Goal: Transaction & Acquisition: Purchase product/service

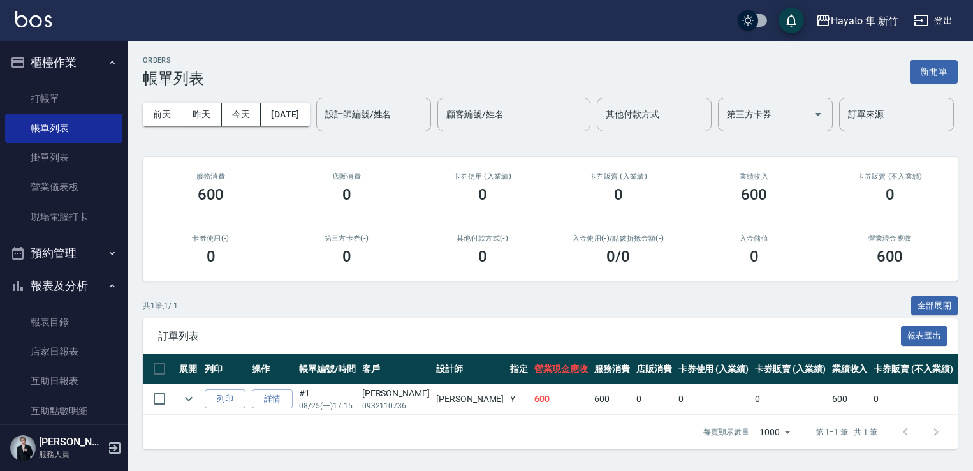
scroll to position [43, 0]
click at [5, 114] on link "帳單列表" at bounding box center [63, 128] width 117 height 29
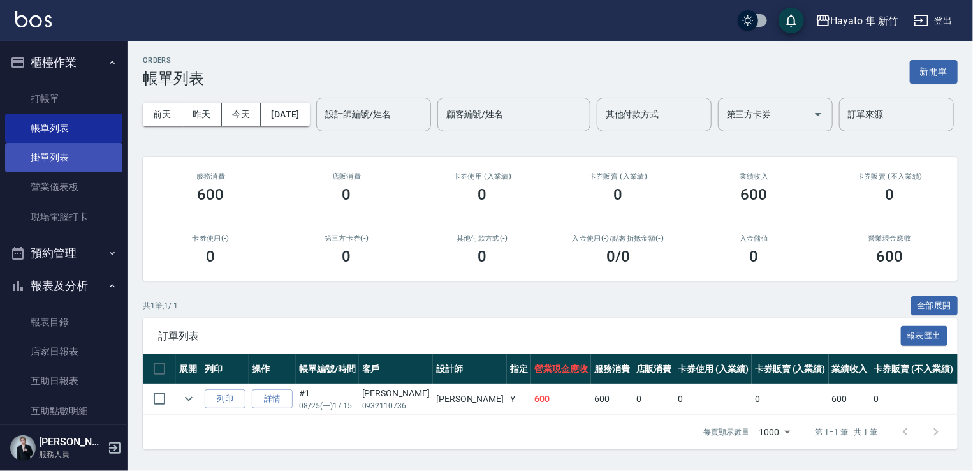
scroll to position [0, 0]
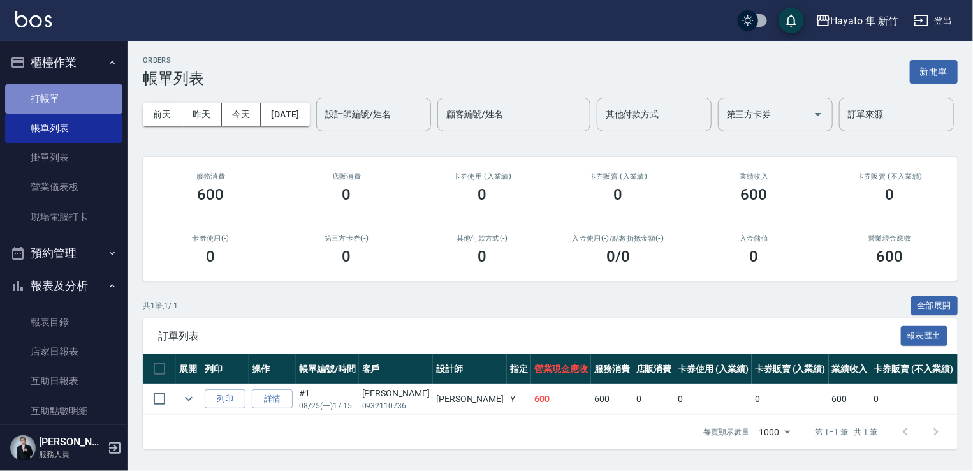
click at [77, 98] on link "打帳單" at bounding box center [63, 98] width 117 height 29
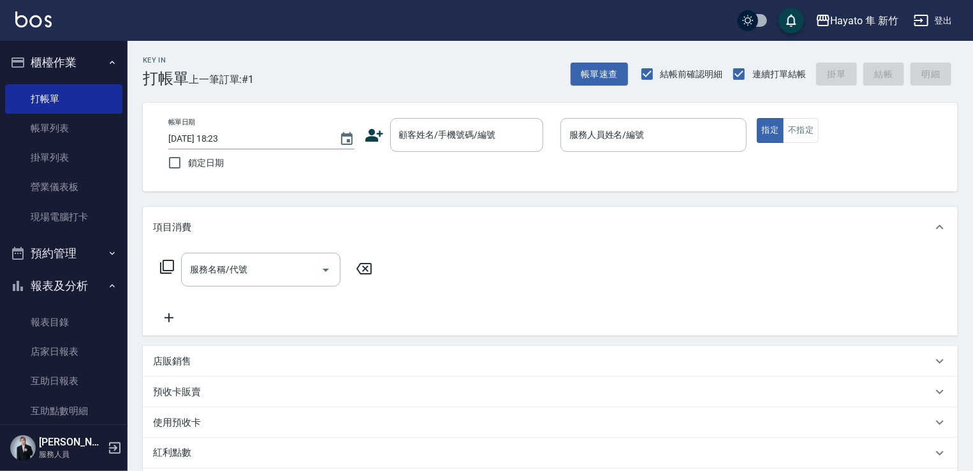
click at [376, 138] on icon at bounding box center [375, 135] width 18 height 13
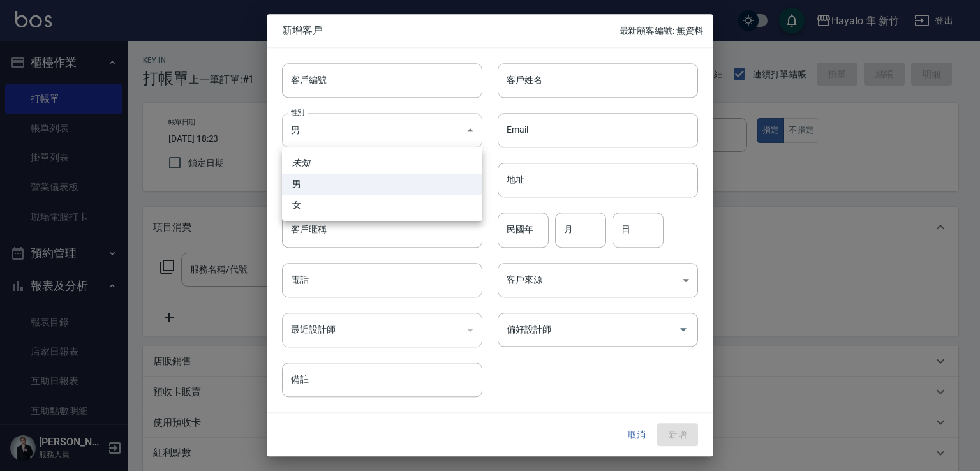
click at [346, 135] on body "Hayato 隼 新竹 登出 櫃檯作業 打帳單 帳單列表 掛單列表 營業儀表板 現場電腦打卡 預約管理 預約管理 報表及分析 報表目錄 店家日報表 互助日報表…" at bounding box center [490, 334] width 980 height 668
click at [337, 206] on li "女" at bounding box center [382, 205] width 200 height 21
type input "[DEMOGRAPHIC_DATA]"
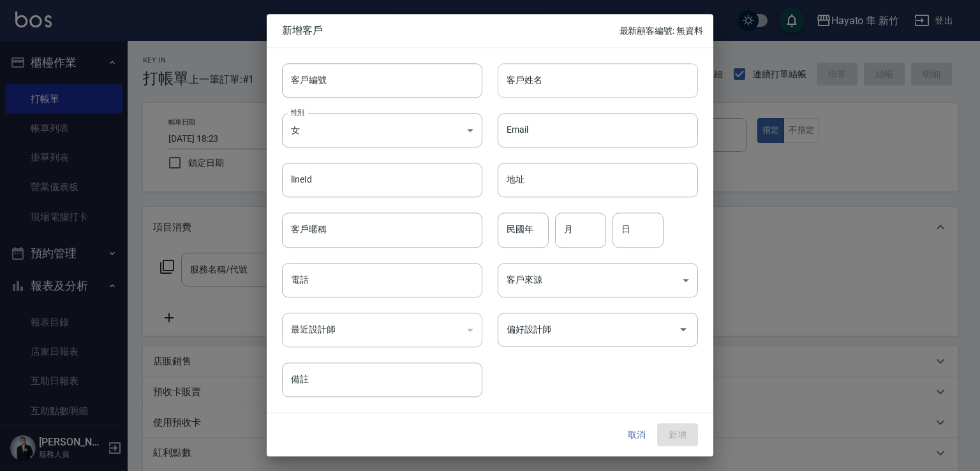
click at [550, 75] on input "客戶姓名" at bounding box center [598, 80] width 200 height 34
type input "[PERSON_NAME]"
click at [362, 279] on input "電話" at bounding box center [382, 280] width 200 height 34
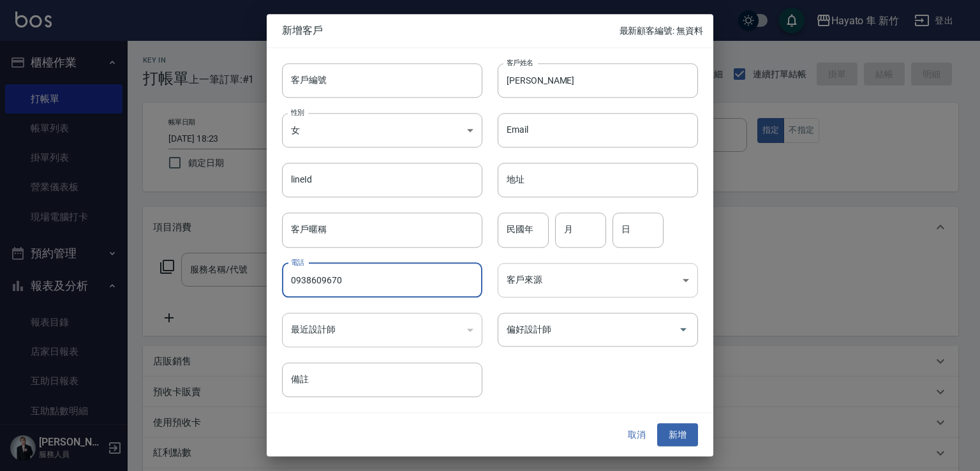
type input "0938609670"
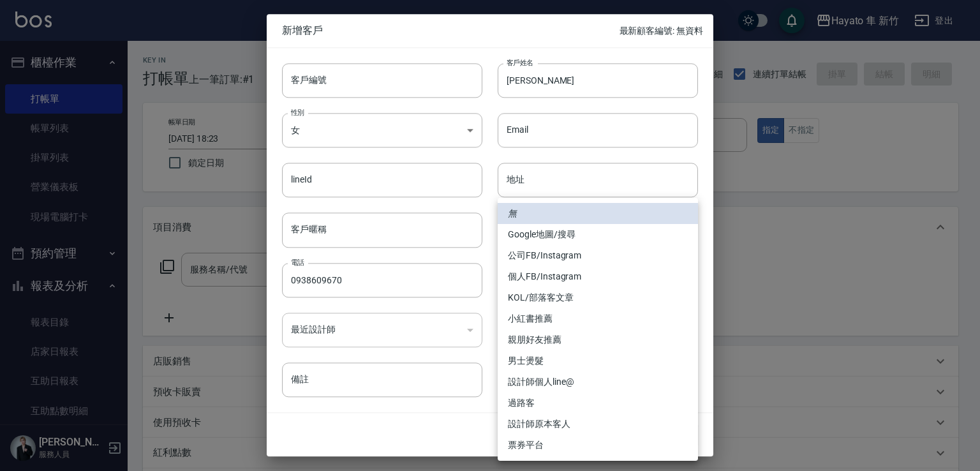
click at [559, 279] on body "Hayato 隼 新竹 登出 櫃檯作業 打帳單 帳單列表 掛單列表 營業儀表板 現場電腦打卡 預約管理 預約管理 報表及分析 報表目錄 店家日報表 互助日報表…" at bounding box center [490, 334] width 980 height 668
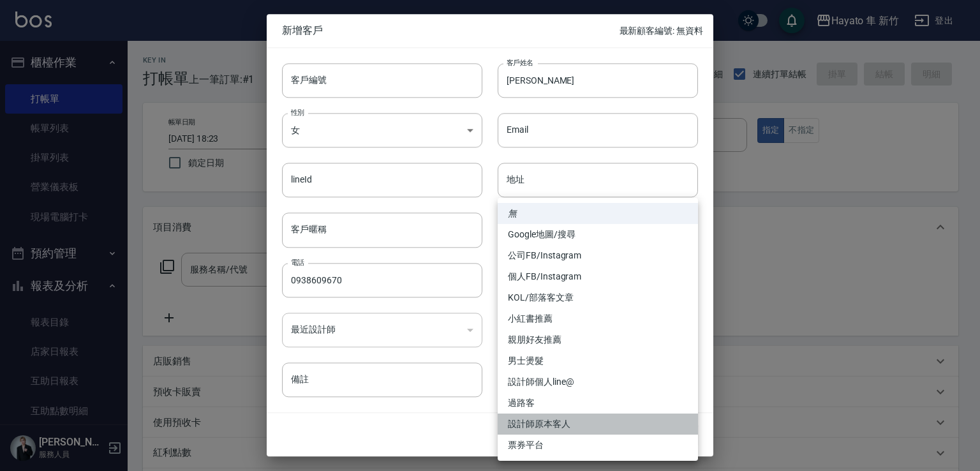
click at [584, 423] on li "設計師原本客人" at bounding box center [598, 423] width 200 height 21
type input "設計師原本客人"
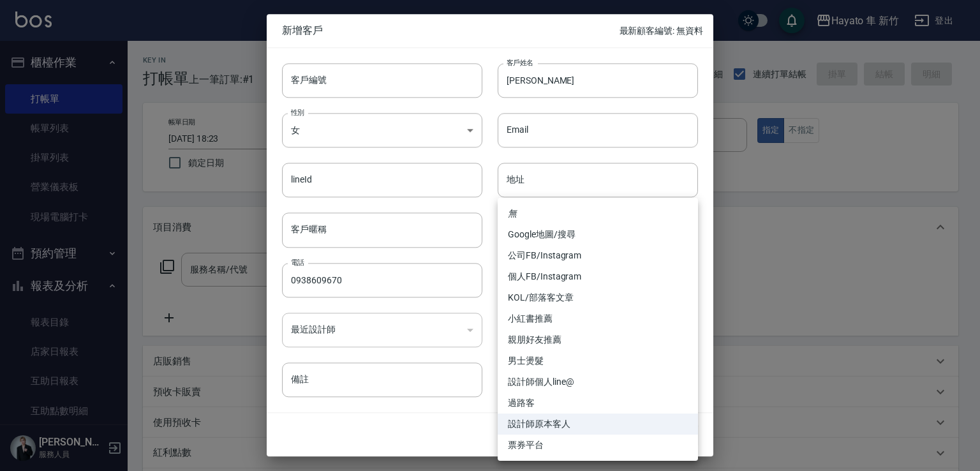
click at [547, 275] on body "Hayato 隼 新竹 登出 櫃檯作業 打帳單 帳單列表 掛單列表 營業儀表板 現場電腦打卡 預約管理 預約管理 報表及分析 報表目錄 店家日報表 互助日報表…" at bounding box center [490, 334] width 980 height 668
click at [563, 424] on li "設計師原本客人" at bounding box center [598, 423] width 200 height 21
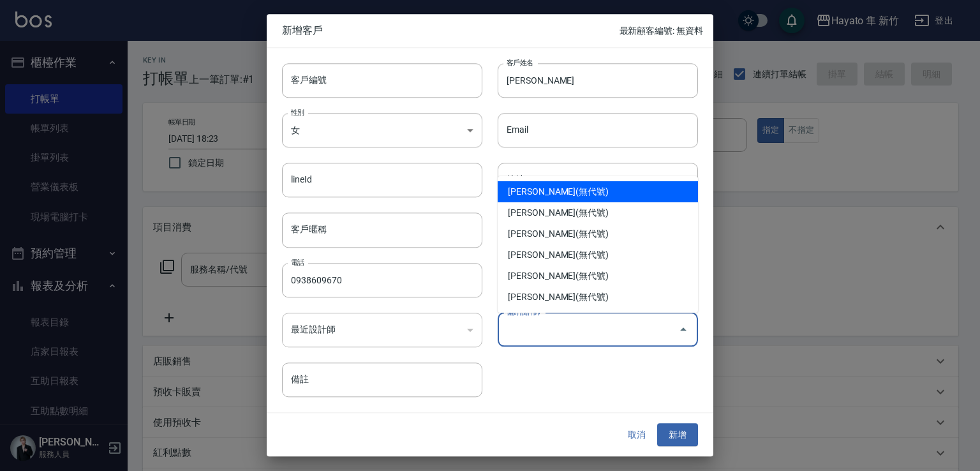
click at [584, 323] on input "偏好設計師" at bounding box center [588, 329] width 170 height 22
click at [552, 188] on li "[PERSON_NAME](無代號)" at bounding box center [598, 191] width 200 height 21
type input "[PERSON_NAME]"
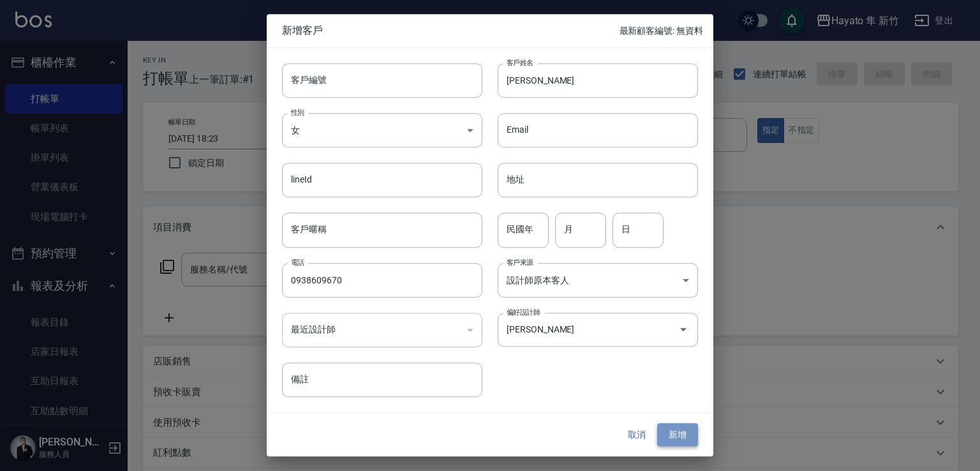
click at [676, 431] on button "新增" at bounding box center [677, 435] width 41 height 24
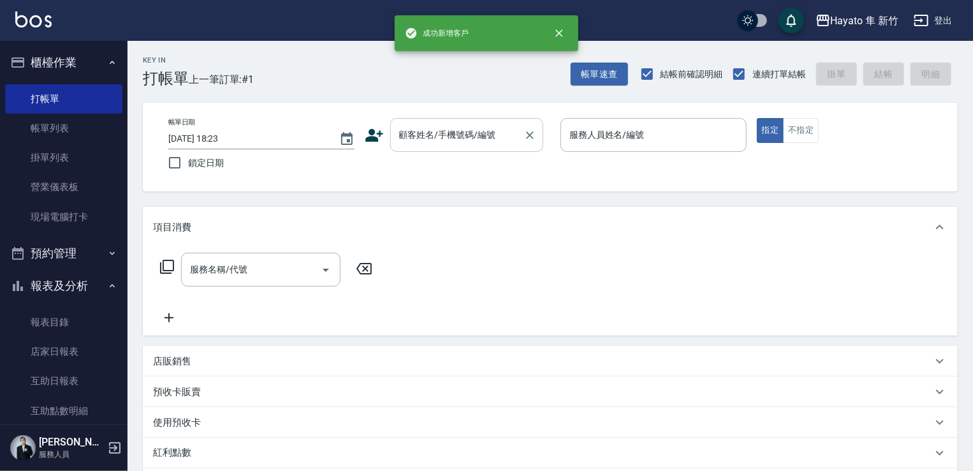
click at [436, 130] on input "顧客姓名/手機號碼/編號" at bounding box center [457, 135] width 122 height 22
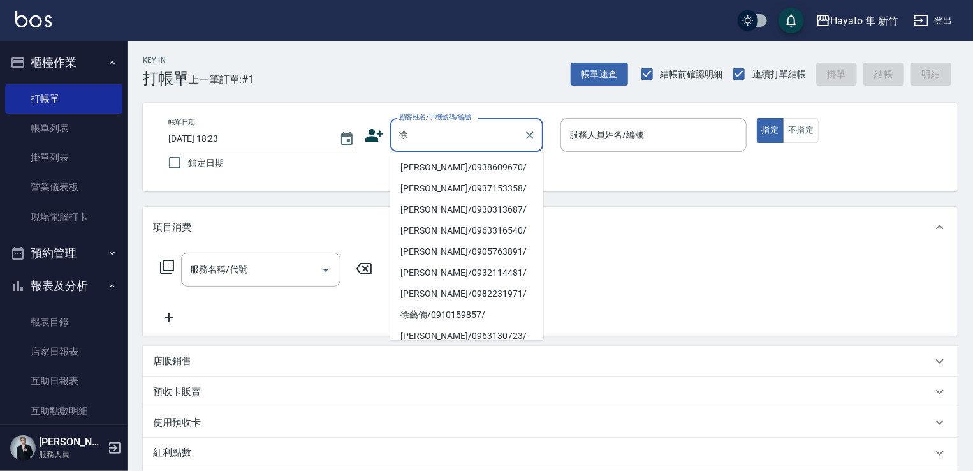
click at [457, 168] on li "[PERSON_NAME]/0938609670/" at bounding box center [466, 167] width 153 height 21
type input "[PERSON_NAME]/0938609670/"
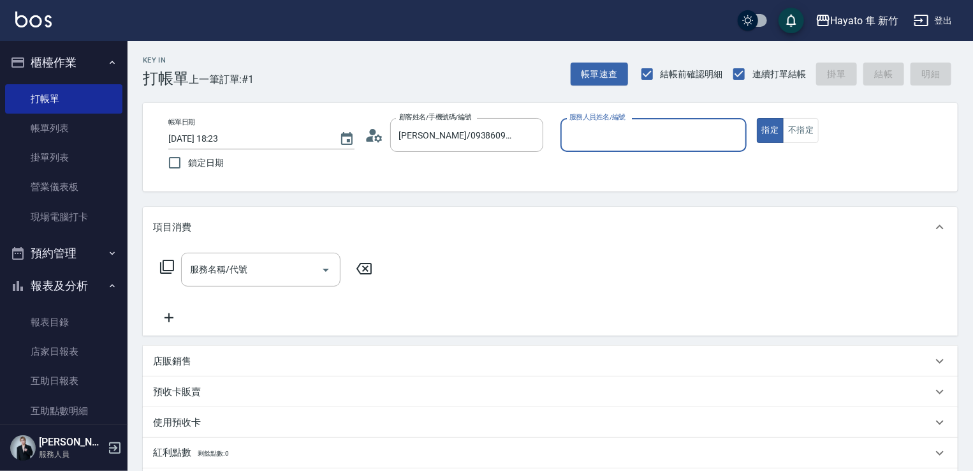
type input "En(無代號)"
click at [323, 274] on icon "Open" at bounding box center [325, 269] width 15 height 15
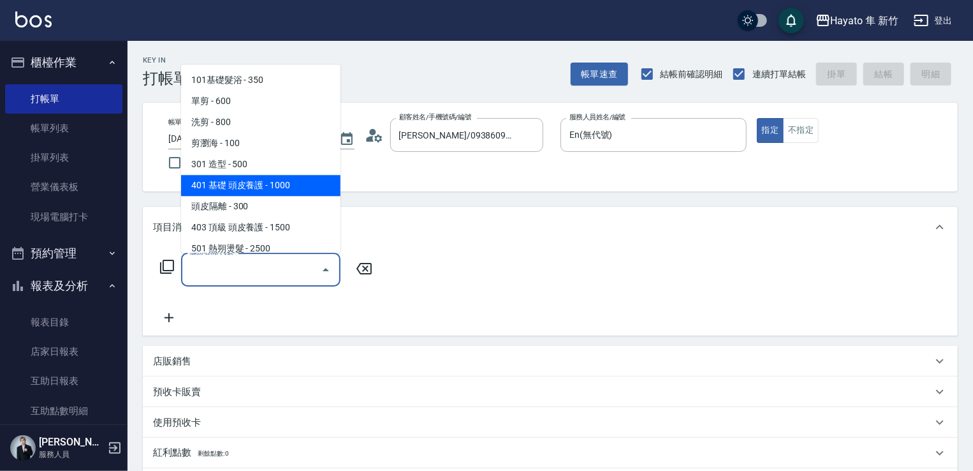
scroll to position [222, 0]
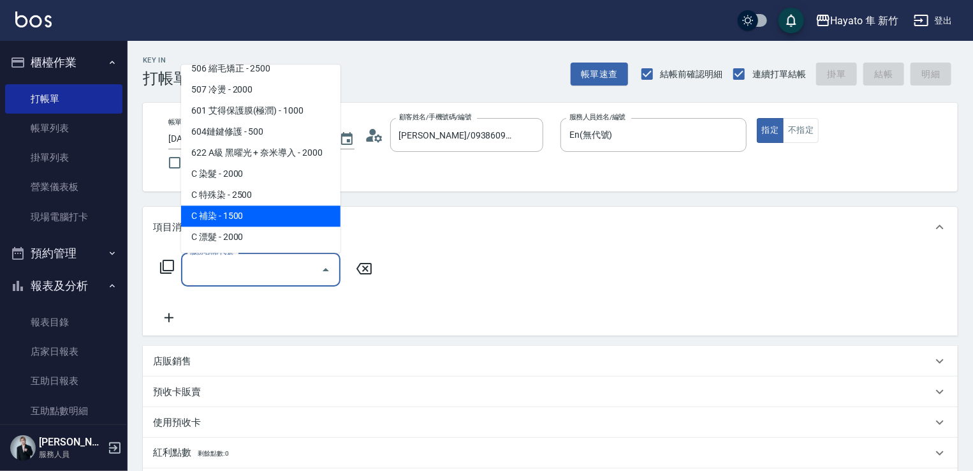
click at [262, 223] on span "C 補染 - 1500" at bounding box center [260, 215] width 159 height 21
type input "C 補染(704)"
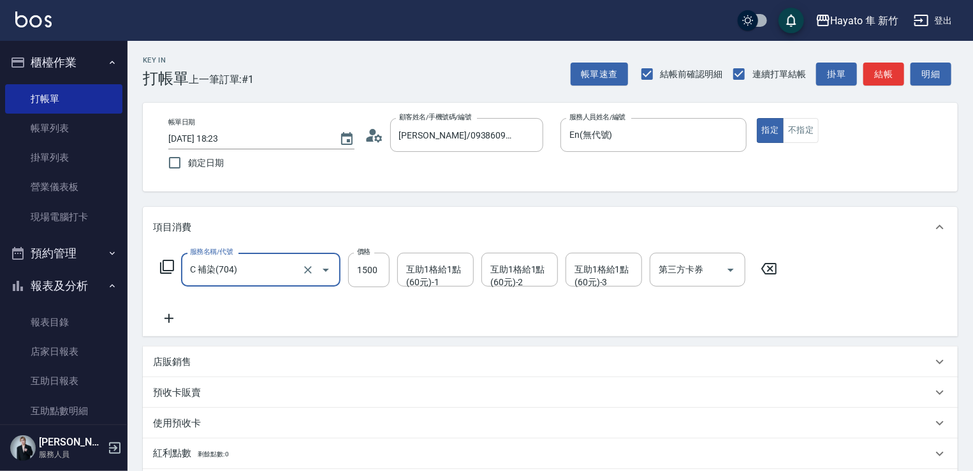
click at [174, 318] on icon at bounding box center [169, 318] width 32 height 15
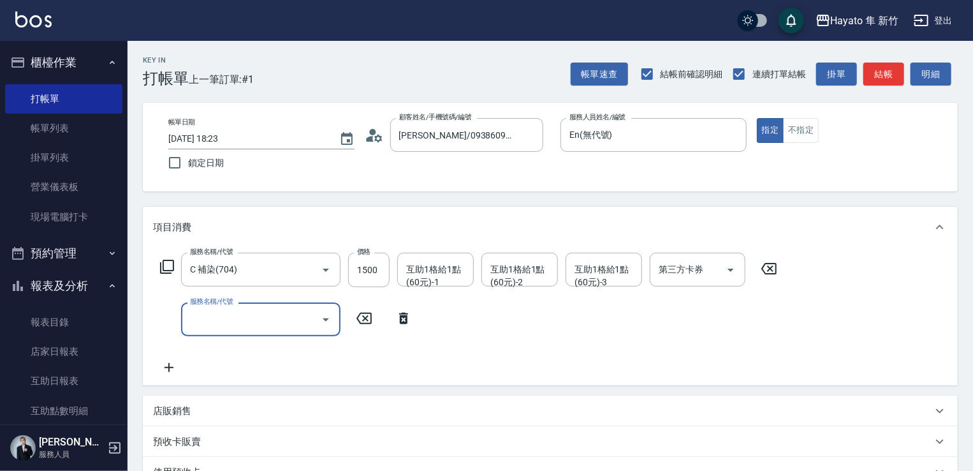
click at [329, 318] on icon "Open" at bounding box center [325, 319] width 15 height 15
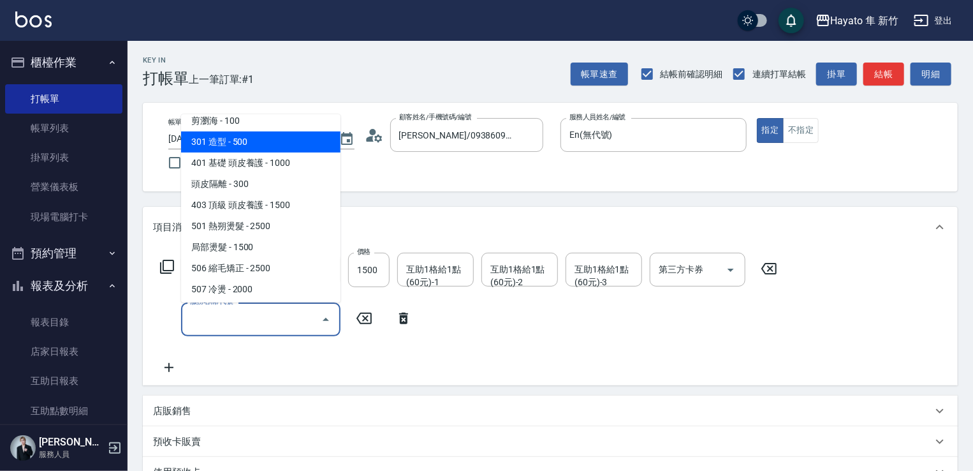
scroll to position [64, 0]
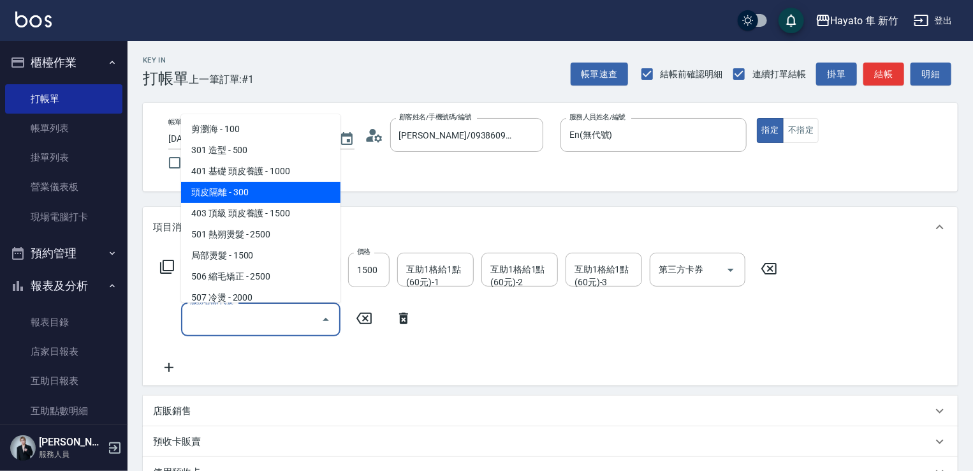
click at [282, 194] on span "頭皮隔離 - 300" at bounding box center [260, 192] width 159 height 21
type input "頭皮隔離(402)"
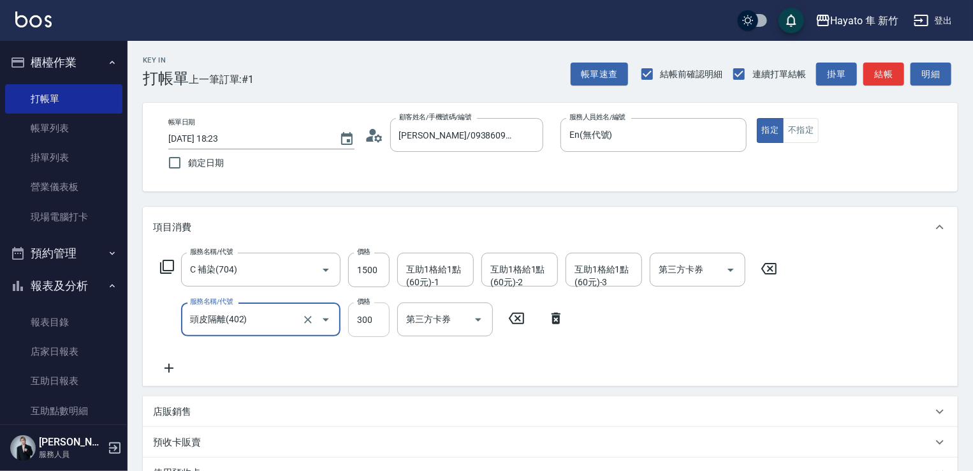
drag, startPoint x: 387, startPoint y: 337, endPoint x: 375, endPoint y: 330, distance: 14.3
click at [386, 337] on div "服務名稱/代號 C 補染(704) 服務名稱/代號 價格 1500 價格 互助1格給1點(60元)-1 互助1格給1點(60元)-1 互助1格給1點(60元)…" at bounding box center [469, 314] width 632 height 123
click at [372, 323] on input "300" at bounding box center [368, 319] width 41 height 34
type input "200"
click at [288, 391] on div "項目消費 服務名稱/代號 C 補染(704) 服務名稱/代號 價格 1500 價格 互助1格給1點(60元)-1 互助1格給1點(60元)-1 互助1格給1點…" at bounding box center [550, 393] width 815 height 373
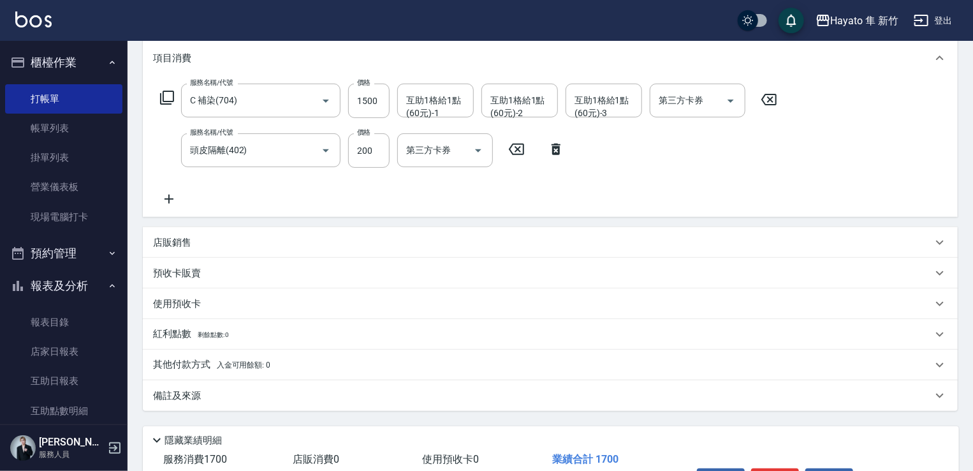
scroll to position [191, 0]
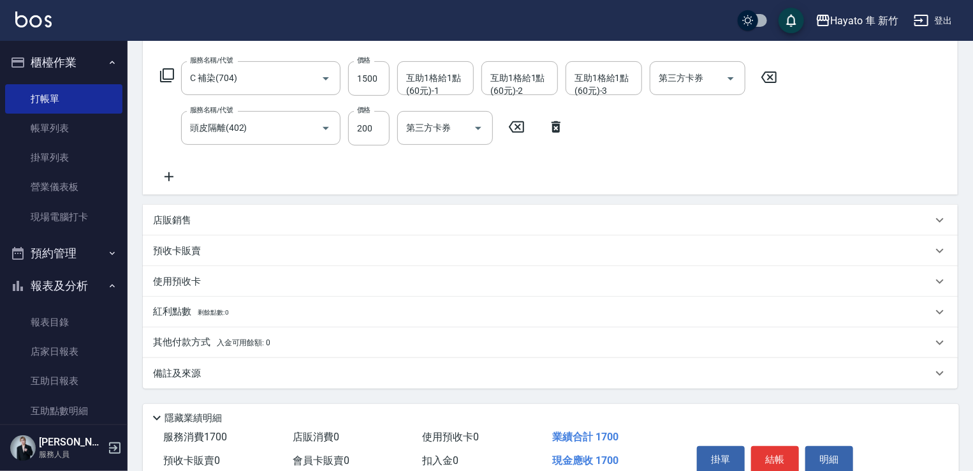
click at [235, 381] on div "備註及來源" at bounding box center [550, 373] width 815 height 31
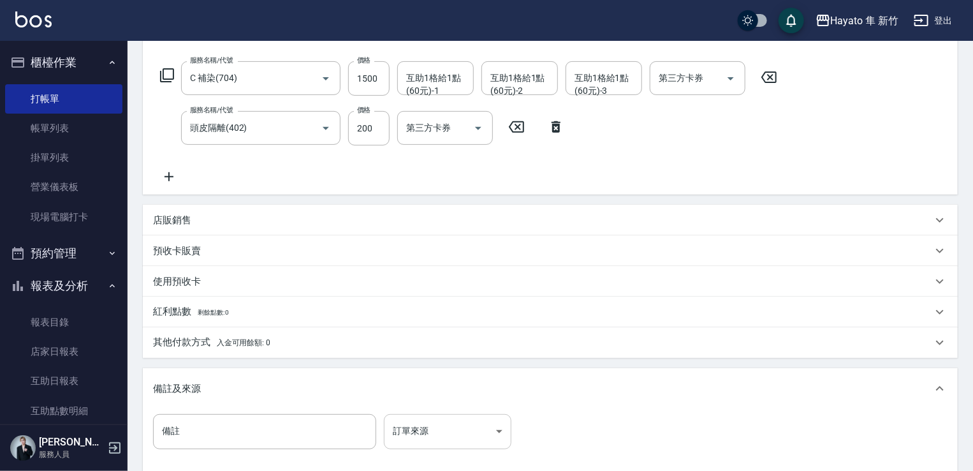
click at [487, 431] on body "Hayato 隼 新竹 登出 櫃檯作業 打帳單 帳單列表 掛單列表 營業儀表板 現場電腦打卡 預約管理 預約管理 報表及分析 報表目錄 店家日報表 互助日報表…" at bounding box center [486, 211] width 973 height 804
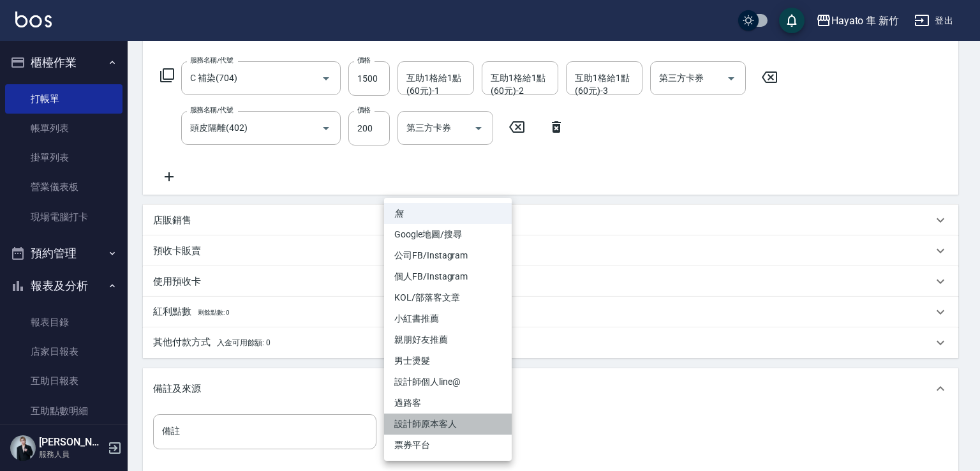
click at [434, 424] on li "設計師原本客人" at bounding box center [448, 423] width 128 height 21
type input "設計師原本客人"
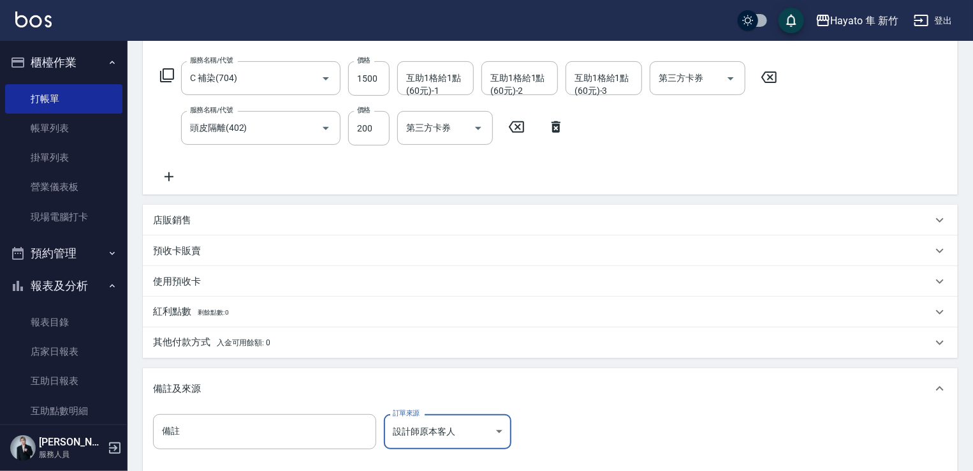
click at [286, 342] on div "其他付款方式 入金可用餘額: 0" at bounding box center [542, 343] width 779 height 14
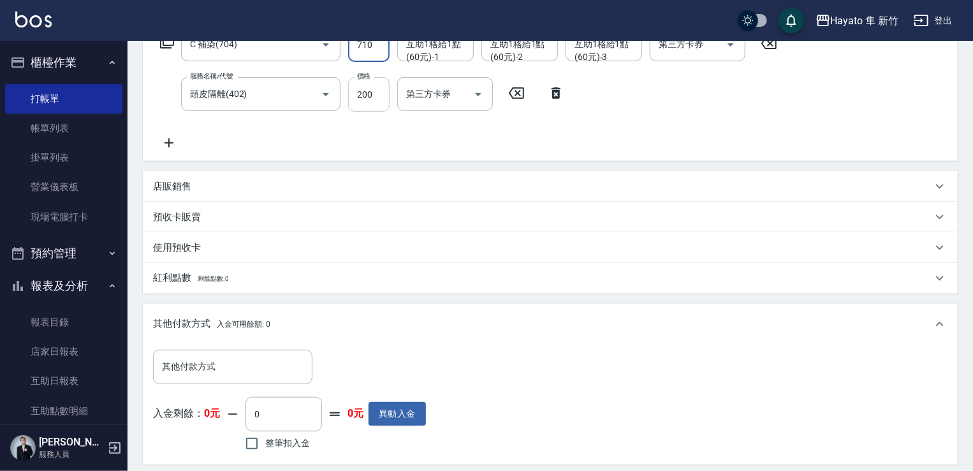
scroll to position [255, 0]
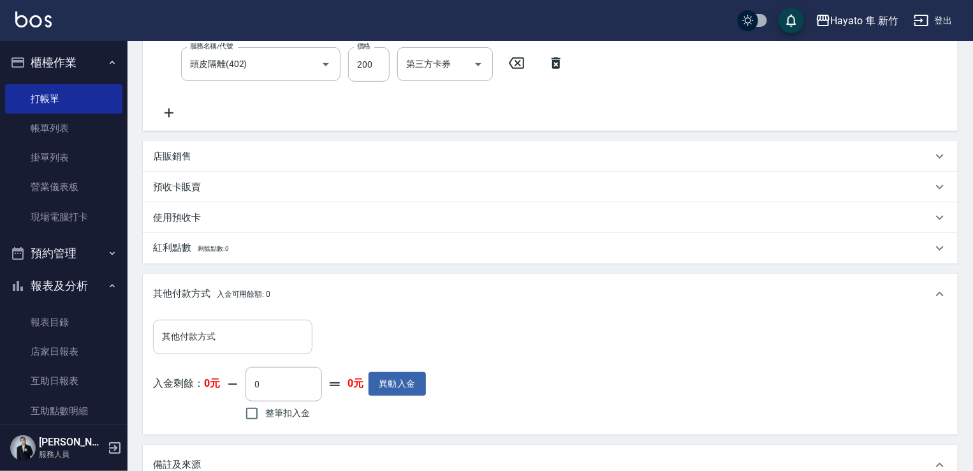
click at [263, 350] on div "其他付款方式" at bounding box center [232, 337] width 159 height 34
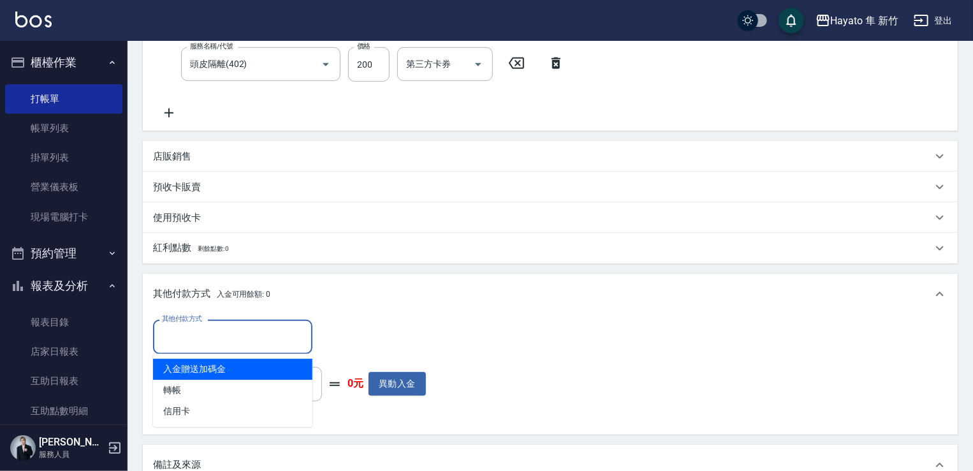
click at [333, 108] on div "服務名稱/代號 C 補染(704) 服務名稱/代號 價格 710 價格 互助1格給1點(60元)-1 互助1格給1點(60元)-1 互助1格給1點(60元)-…" at bounding box center [469, 58] width 632 height 123
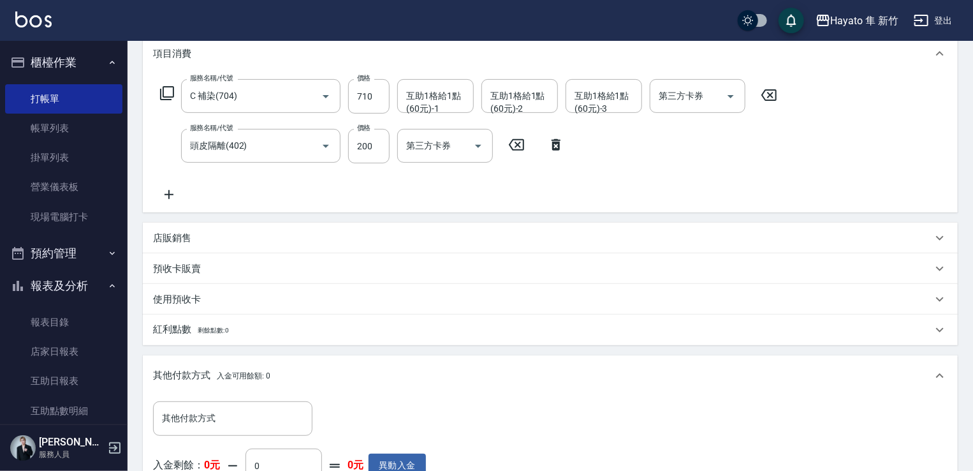
scroll to position [128, 0]
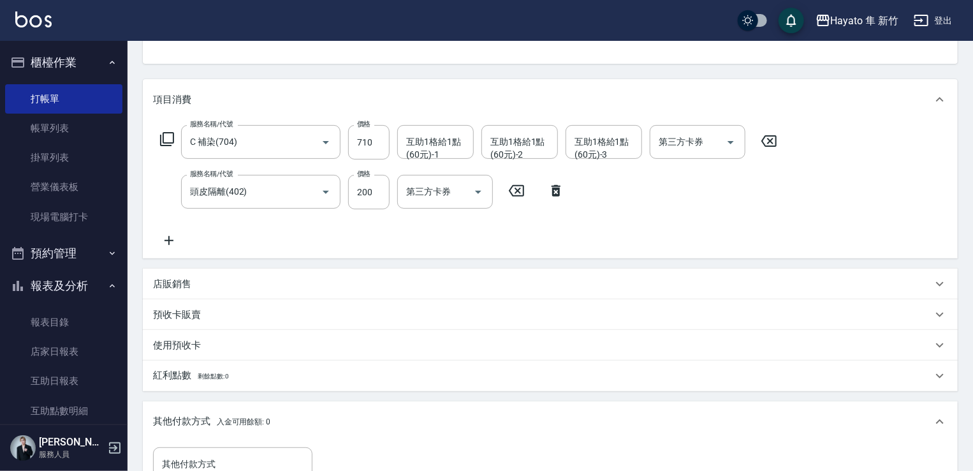
click at [552, 198] on div "服務名稱/代號 頭皮隔離(402) 服務名稱/代號 價格 200 價格 第三方卡券 第三方卡券" at bounding box center [362, 192] width 419 height 34
click at [551, 195] on icon at bounding box center [556, 190] width 32 height 15
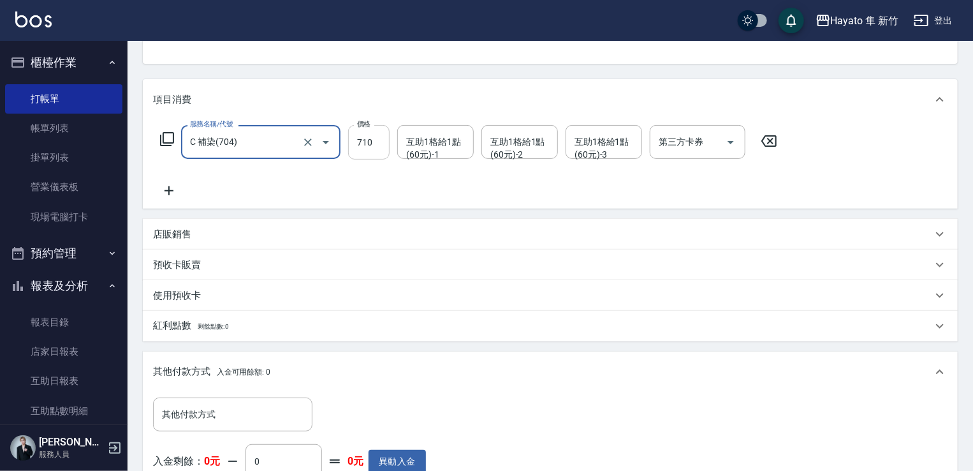
click at [367, 146] on input "710" at bounding box center [368, 142] width 41 height 34
type input "910"
click at [367, 213] on div "項目消費 服務名稱/代號 C 補染(704) 服務名稱/代號 價格 910 價格 互助1格給1點(60元)-1 互助1格給1點(60元)-1 互助1格給1點(…" at bounding box center [550, 353] width 815 height 549
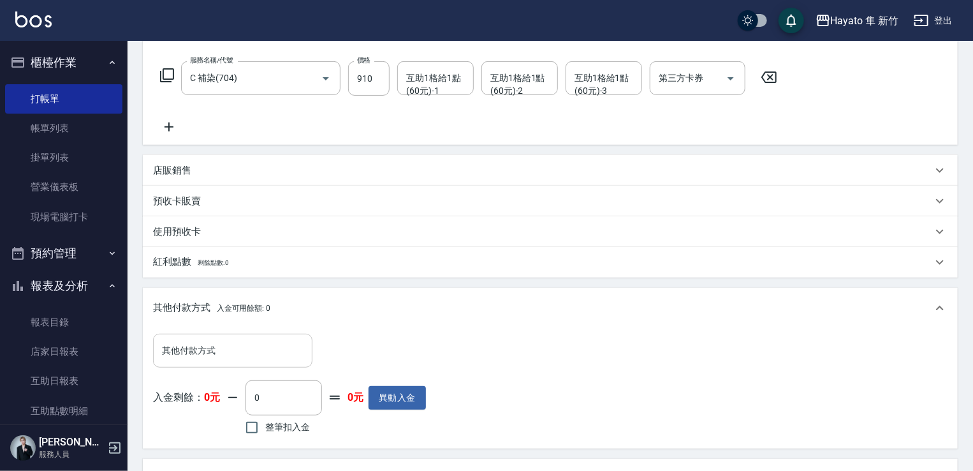
click at [212, 355] on input "其他付款方式" at bounding box center [233, 350] width 148 height 22
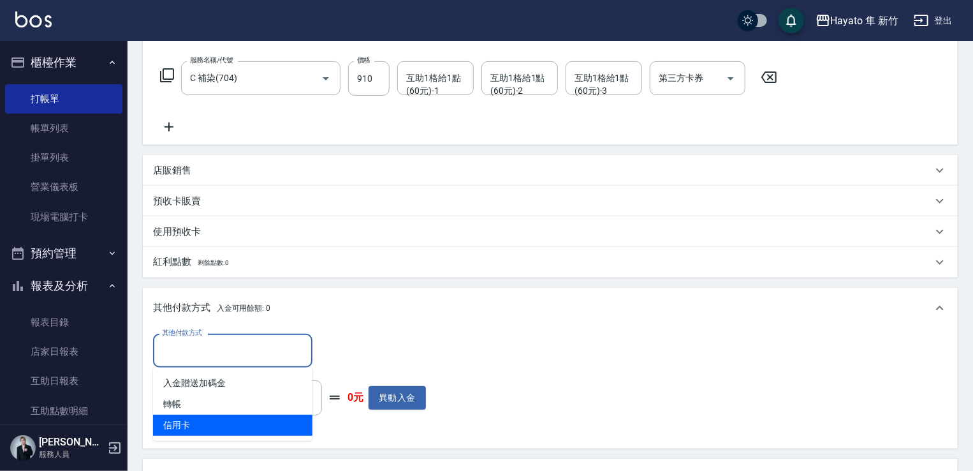
click at [226, 436] on ul "入金贈送加碼金 轉帳 信用卡" at bounding box center [232, 403] width 159 height 73
click at [222, 424] on span "信用卡" at bounding box center [232, 425] width 159 height 21
type input "信用卡"
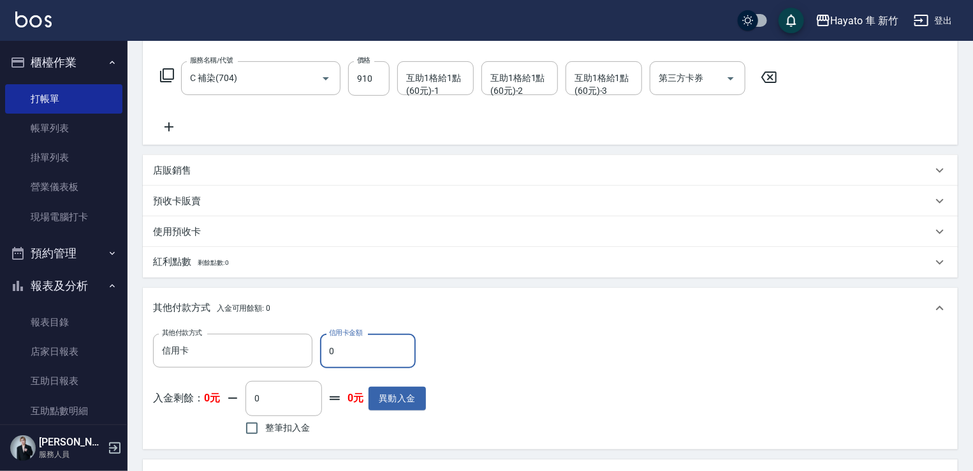
drag, startPoint x: 352, startPoint y: 339, endPoint x: 329, endPoint y: 350, distance: 26.0
click at [329, 350] on input "0" at bounding box center [368, 351] width 96 height 34
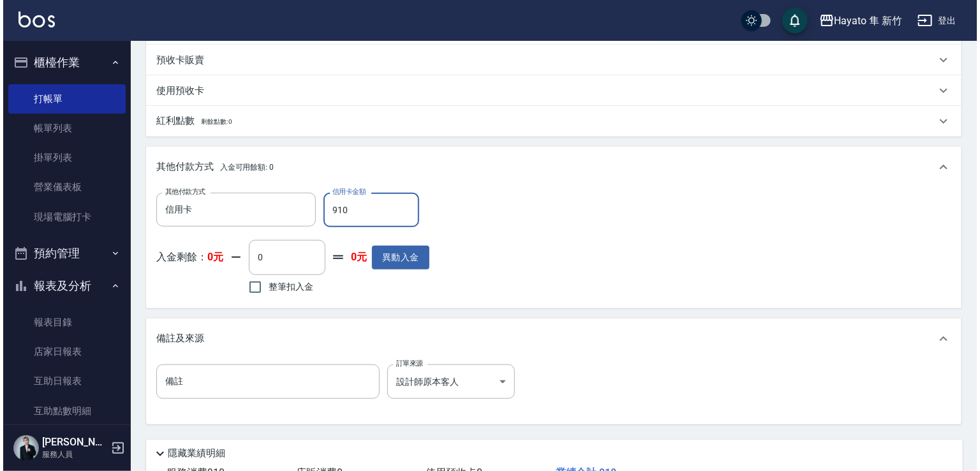
scroll to position [429, 0]
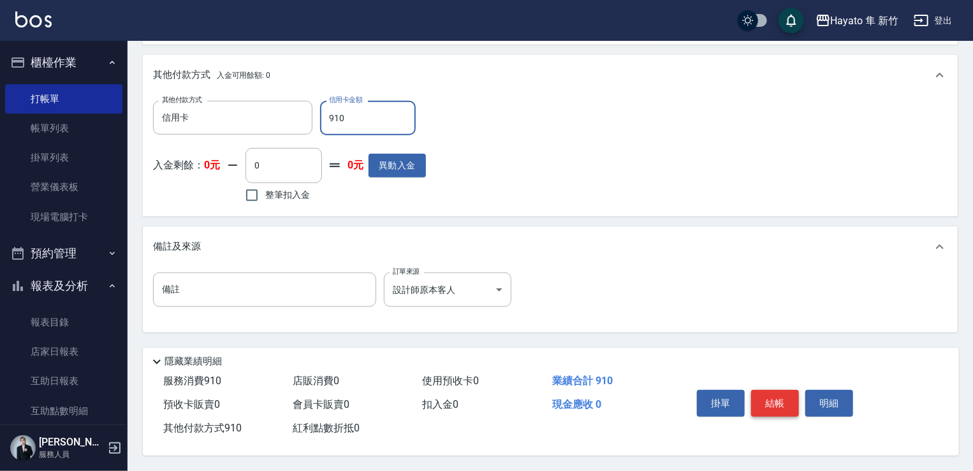
type input "910"
click at [774, 406] on button "結帳" at bounding box center [775, 403] width 48 height 27
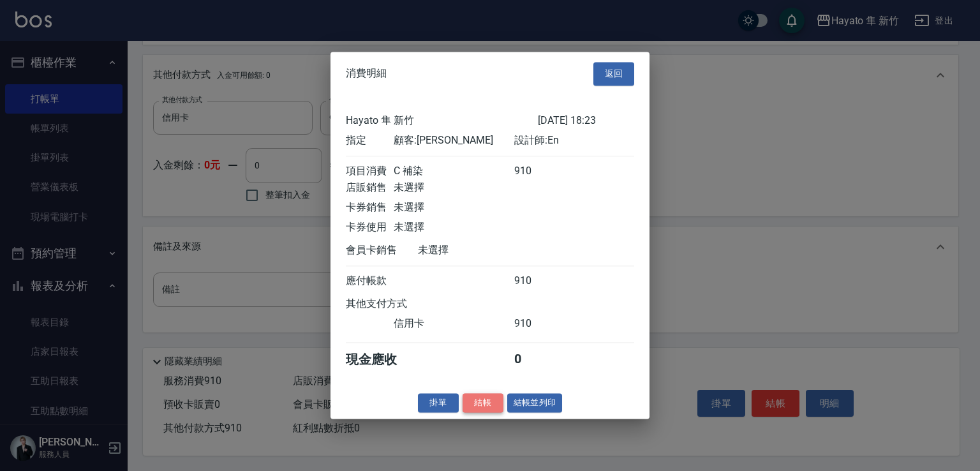
click at [482, 413] on button "結帳" at bounding box center [482, 403] width 41 height 20
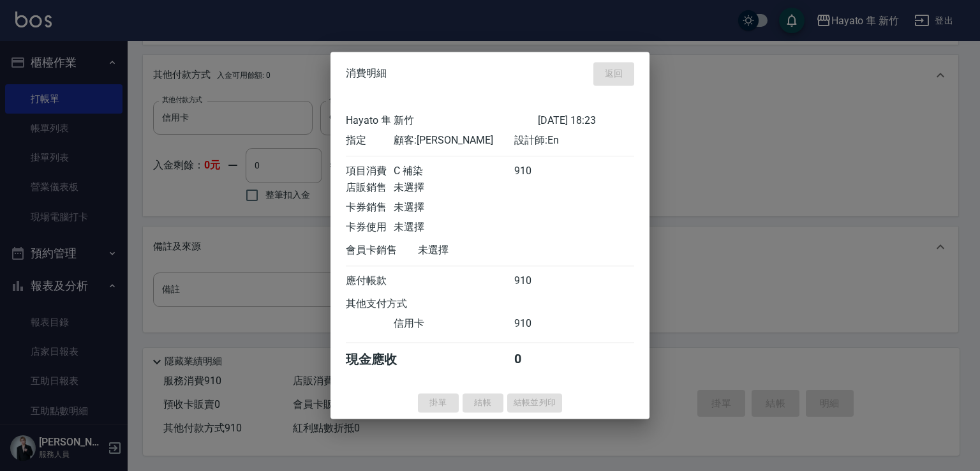
type input "[DATE] 18:25"
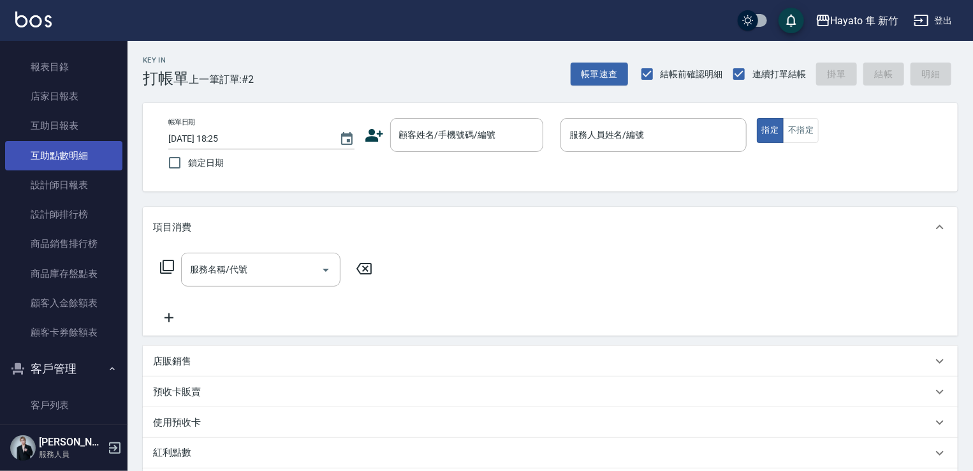
scroll to position [372, 0]
